Goal: Check status: Check status

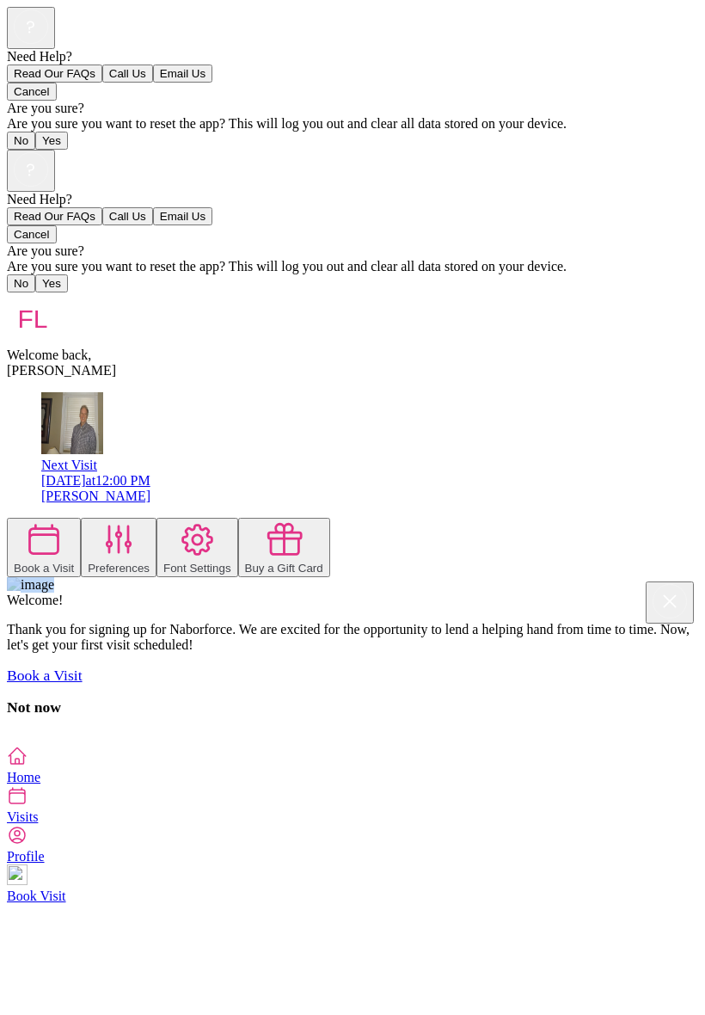
click at [32, 730] on div at bounding box center [352, 737] width 691 height 15
click at [17, 730] on div at bounding box center [352, 737] width 691 height 15
click at [345, 473] on div "[DATE] 12:00 PM" at bounding box center [369, 480] width 657 height 15
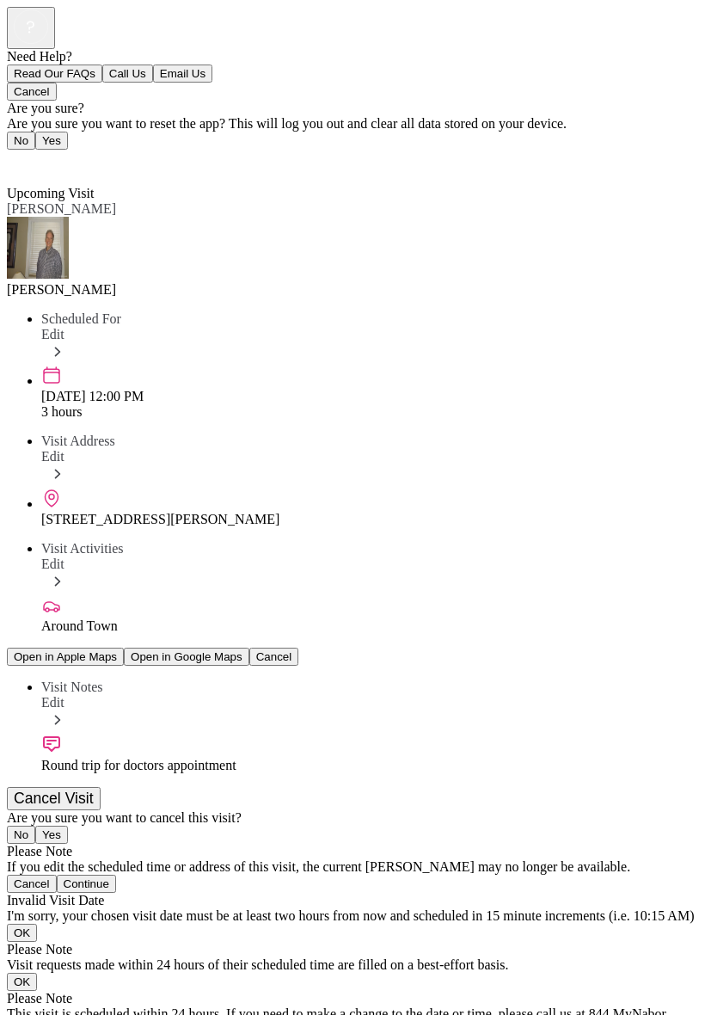
click at [28, 155] on span "Back" at bounding box center [31, 162] width 28 height 15
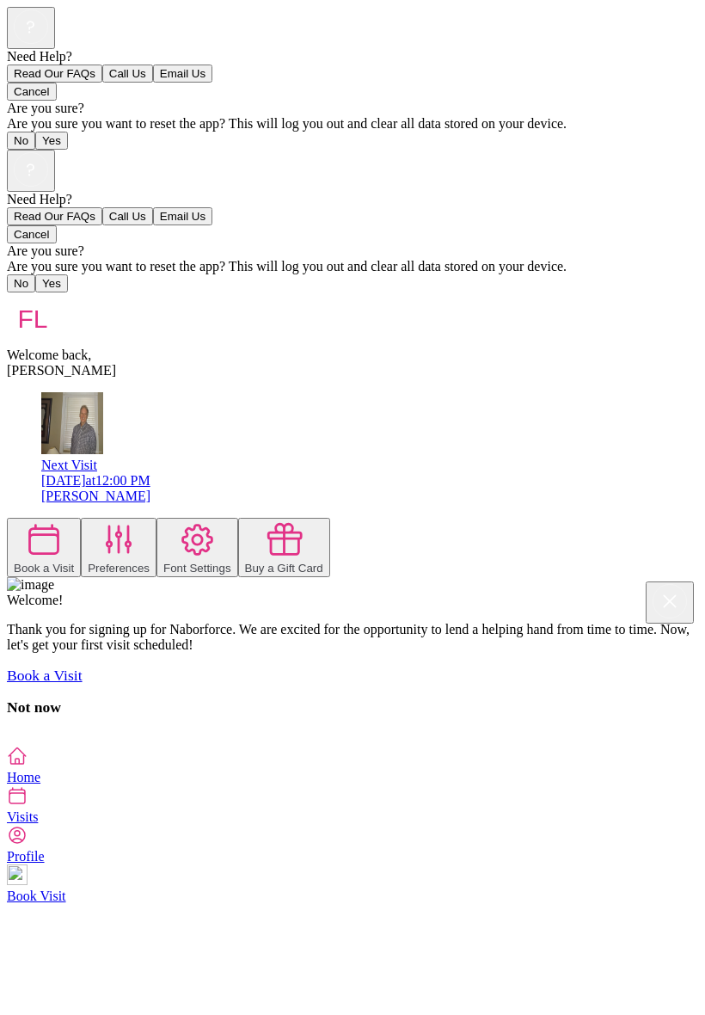
click at [28, 806] on icon at bounding box center [17, 795] width 21 height 21
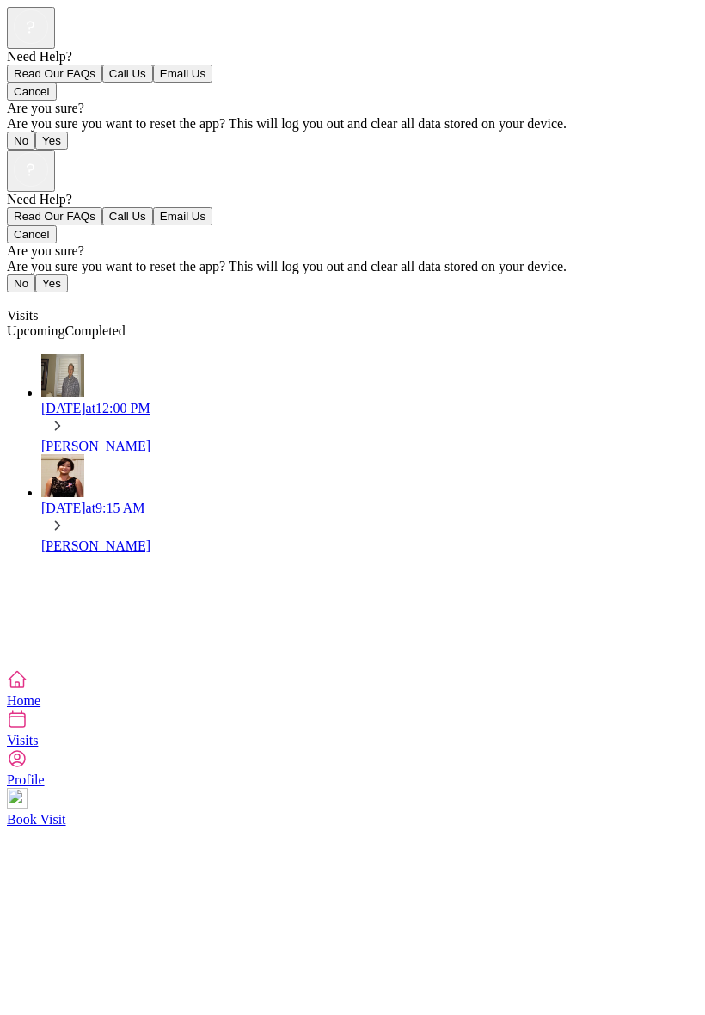
click at [189, 500] on div "[DATE] 9:15 AM" at bounding box center [369, 507] width 657 height 15
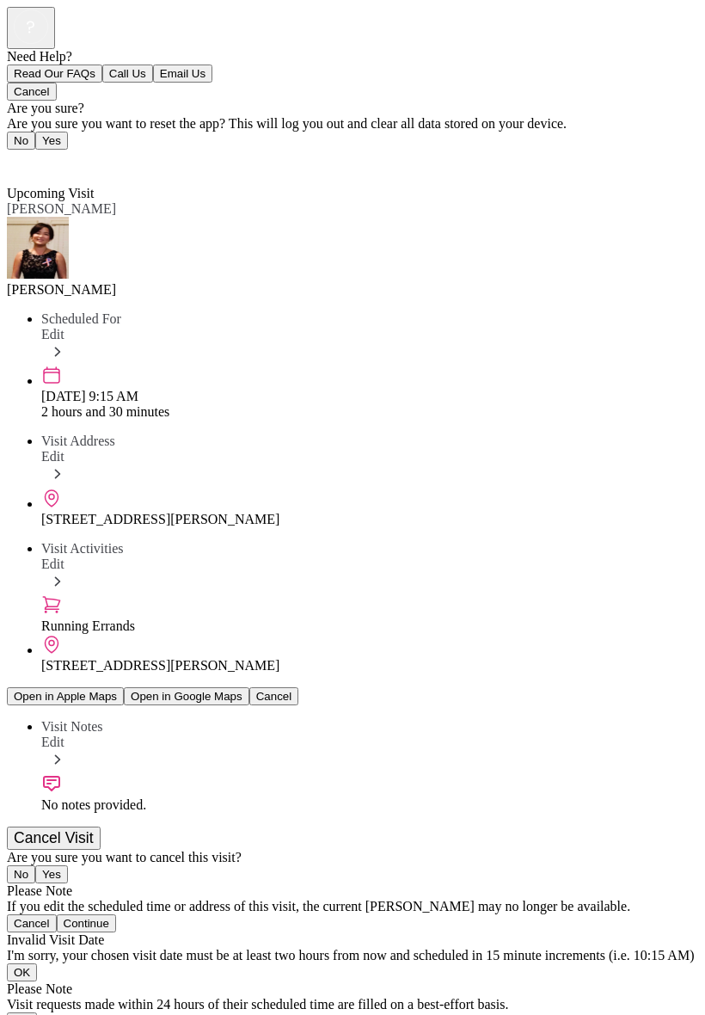
click at [28, 155] on span "Back" at bounding box center [31, 162] width 28 height 15
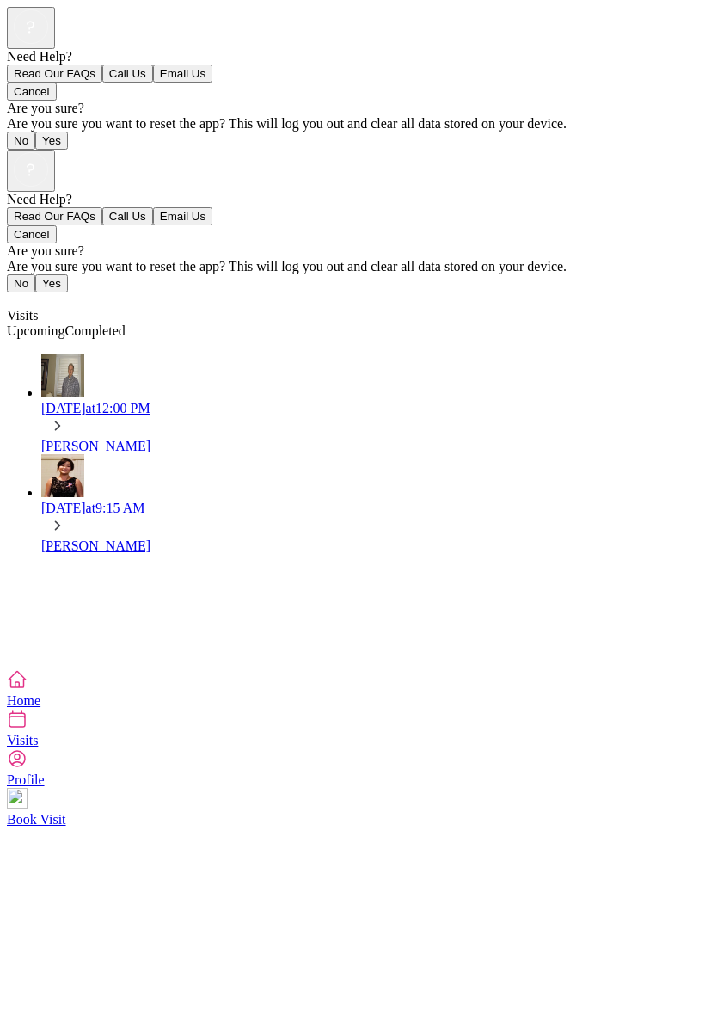
click at [205, 401] on div "[DATE] 12:00 PM" at bounding box center [369, 408] width 657 height 15
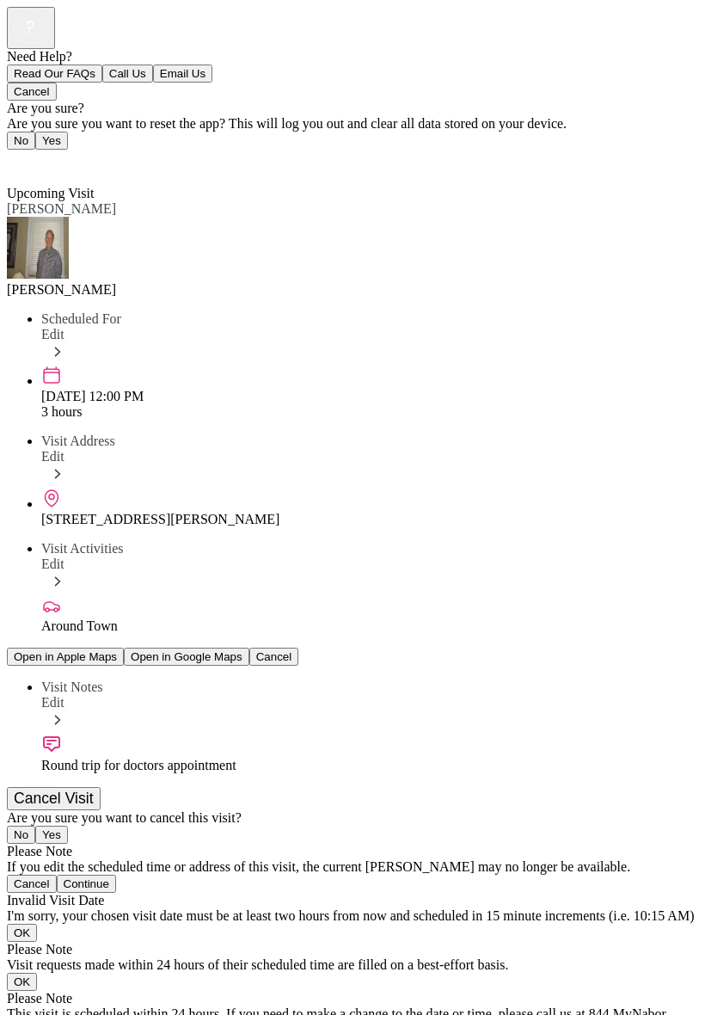
click at [29, 155] on span "Back" at bounding box center [31, 162] width 28 height 15
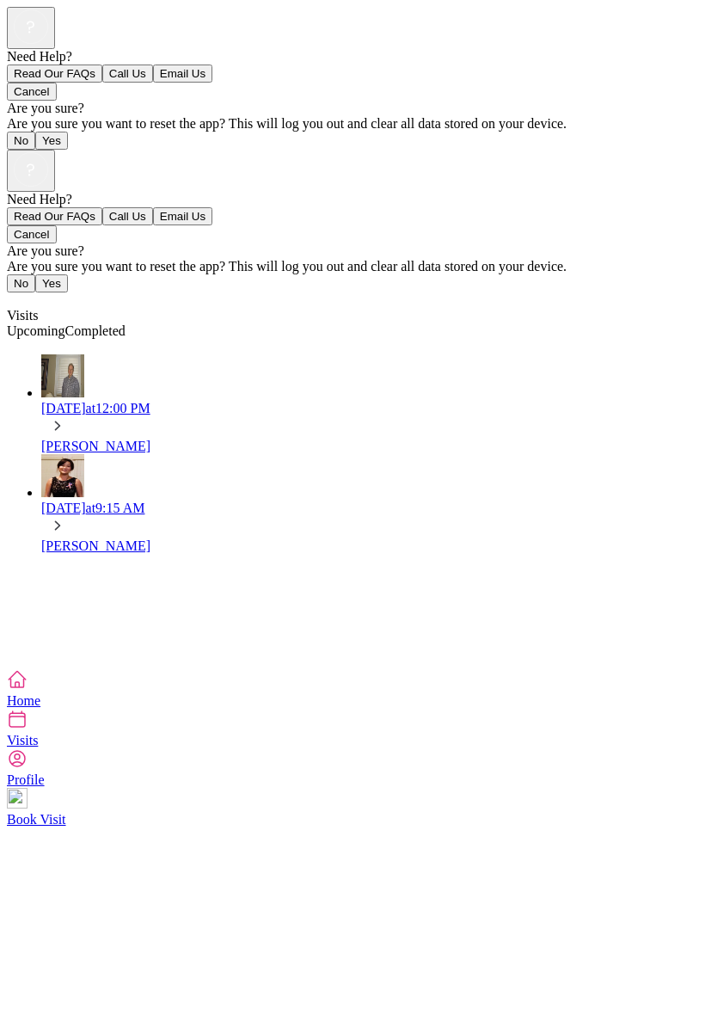
click at [10, 462] on div "Need Help? Read Our FAQs Call Us Email Us Cancel Are you sure? Are you sure you…" at bounding box center [352, 409] width 691 height 519
click at [7, 653] on div at bounding box center [352, 660] width 691 height 15
click at [47, 152] on rect at bounding box center [31, 169] width 34 height 34
click at [684, 192] on div at bounding box center [352, 192] width 691 height 0
